Goal: Task Accomplishment & Management: Manage account settings

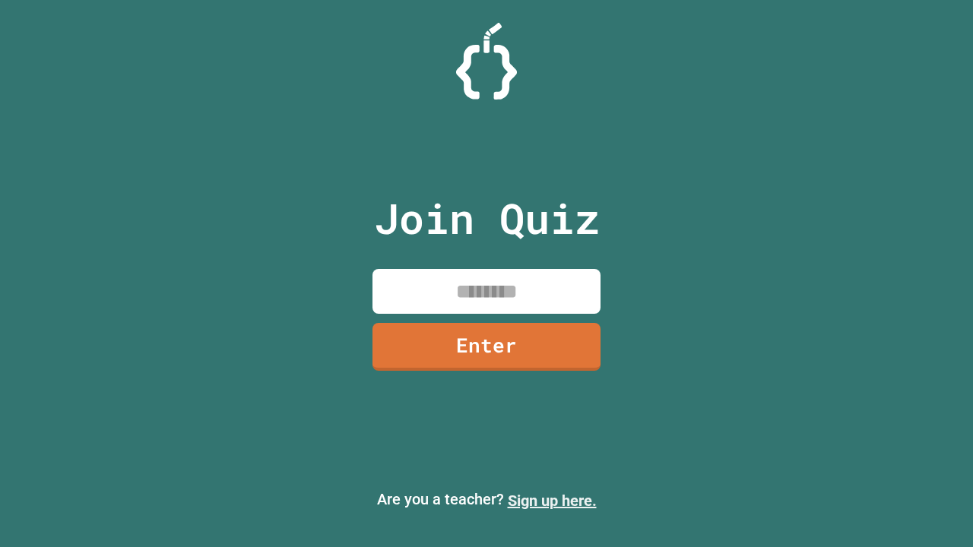
click at [552, 501] on link "Sign up here." at bounding box center [552, 501] width 89 height 18
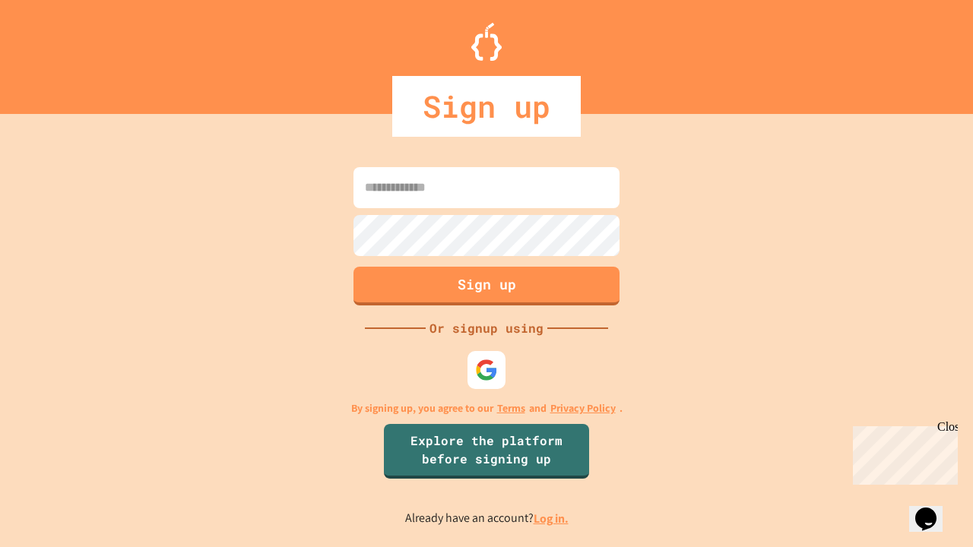
click at [552, 518] on link "Log in." at bounding box center [550, 519] width 35 height 16
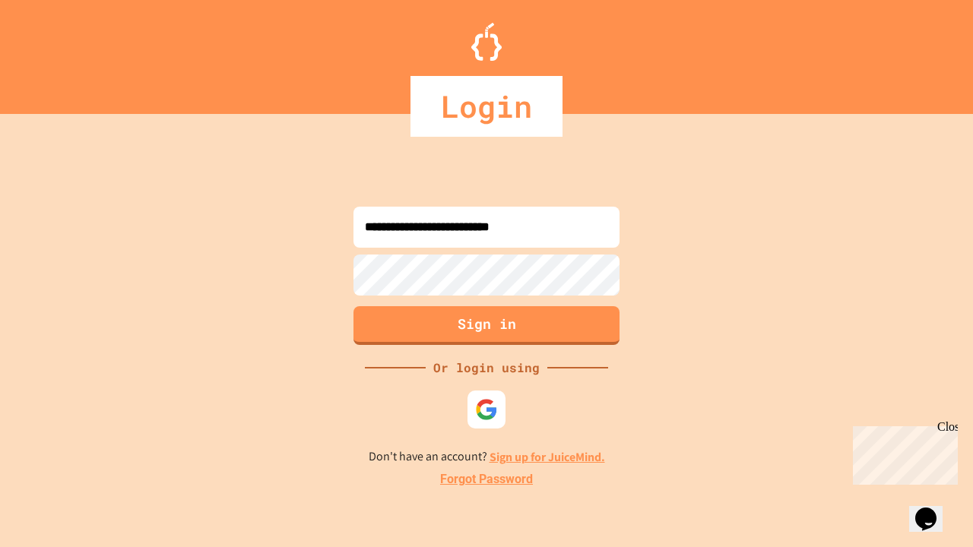
type input "**********"
